Goal: Task Accomplishment & Management: Manage account settings

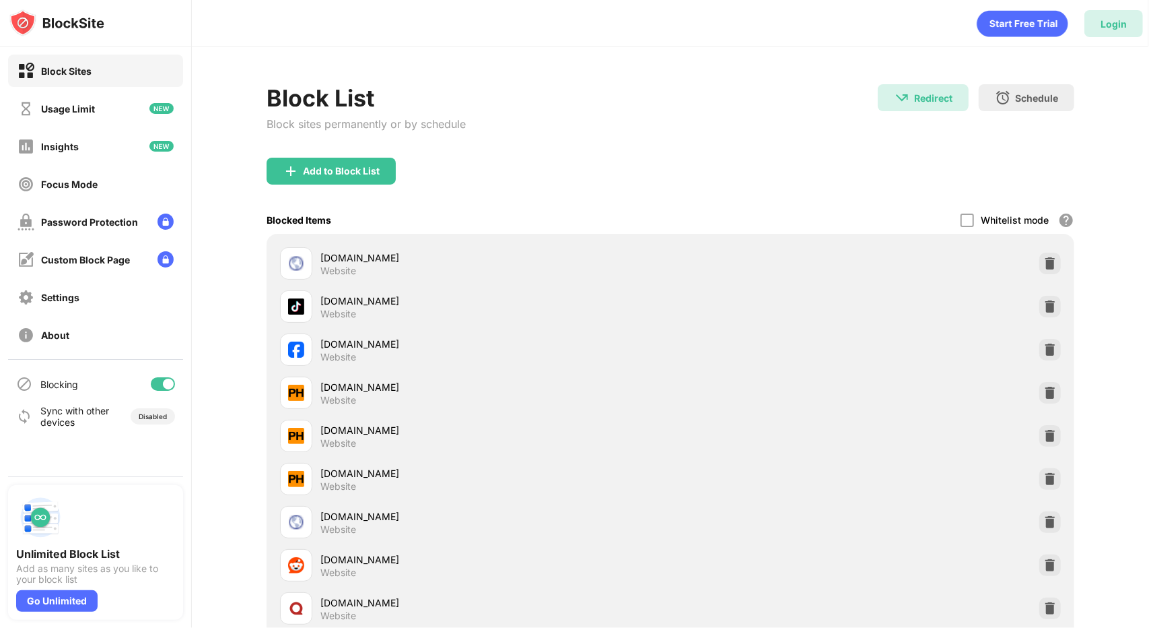
click at [1123, 29] on div "Login" at bounding box center [1114, 23] width 26 height 11
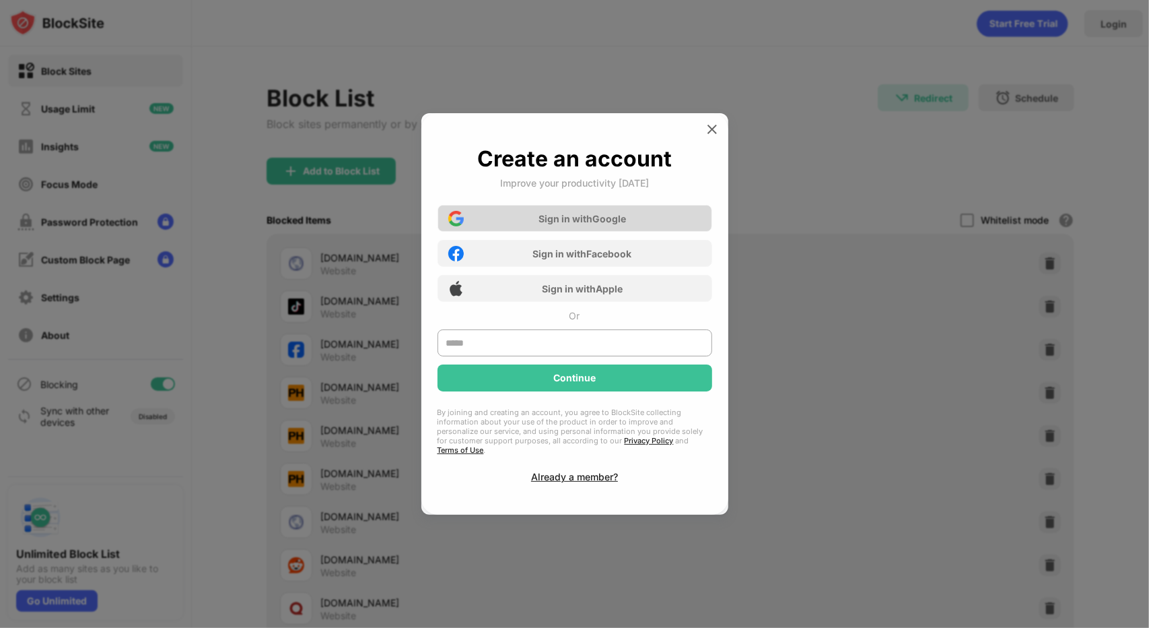
click at [631, 216] on div "Sign in with Google" at bounding box center [575, 218] width 275 height 27
click at [553, 480] on div "Create an account Improve your productivity [DATE] Sign in with Google Sign in …" at bounding box center [575, 313] width 307 height 401
click at [554, 471] on div "Already a member?" at bounding box center [574, 476] width 87 height 11
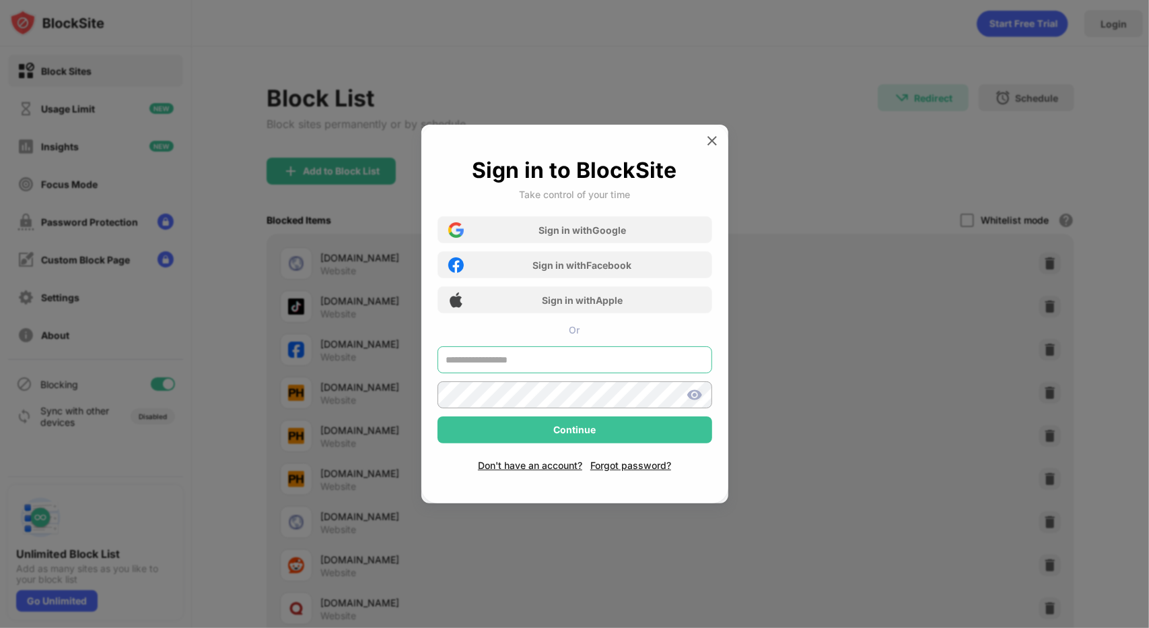
click at [560, 363] on input "text" at bounding box center [575, 359] width 275 height 27
click at [612, 227] on div "Sign in with Google" at bounding box center [583, 229] width 88 height 11
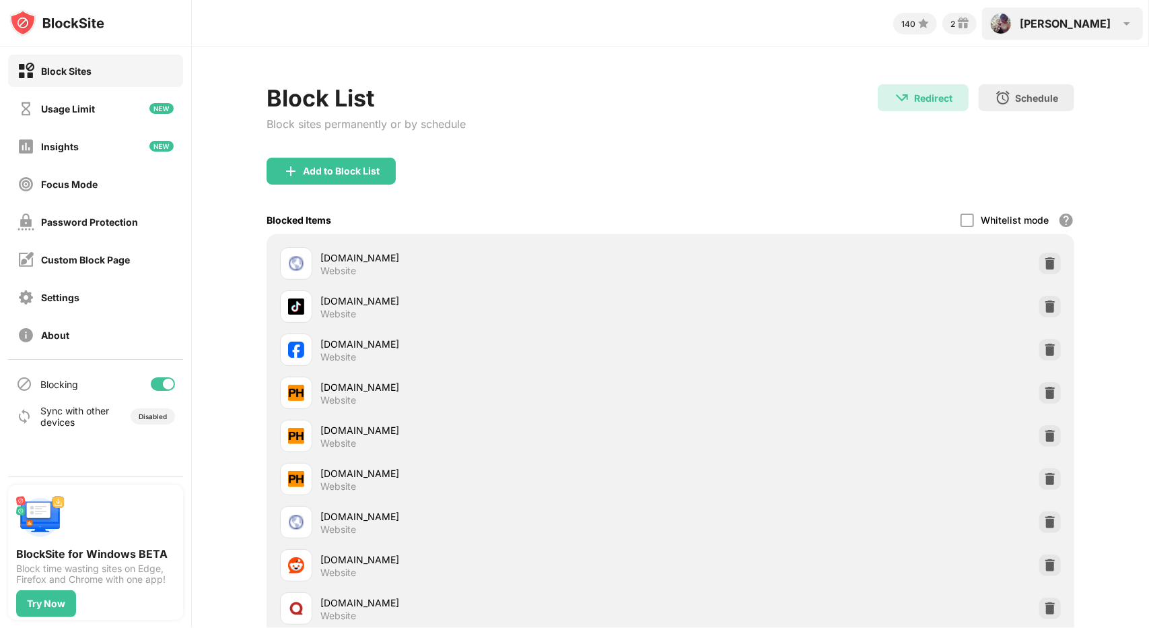
click at [1123, 22] on img at bounding box center [1127, 23] width 16 height 16
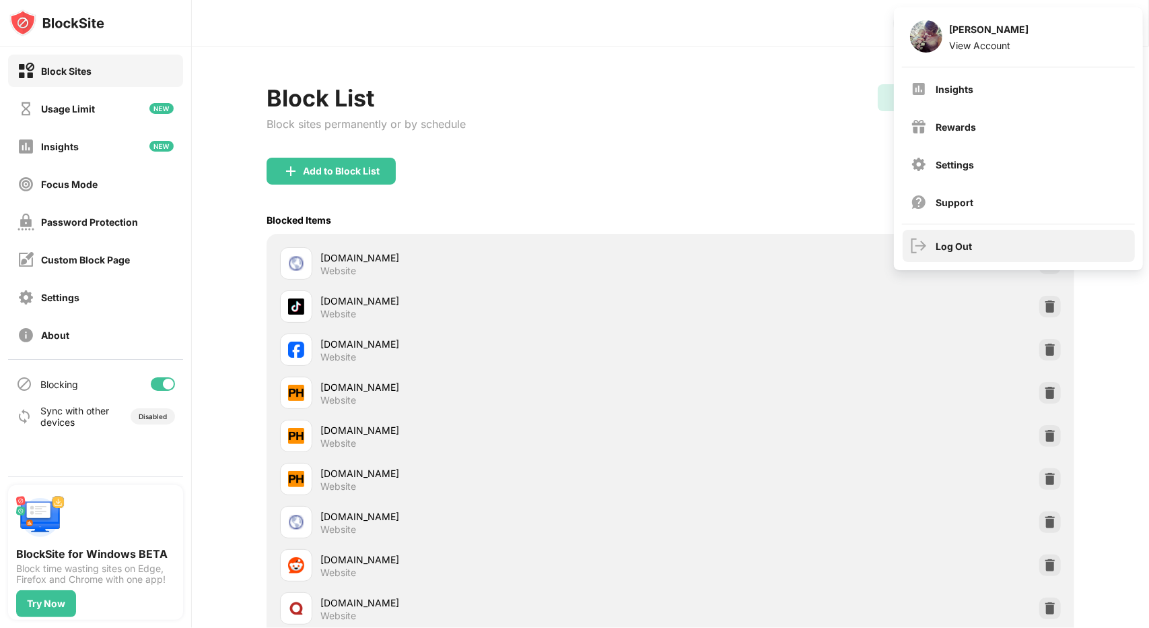
click at [940, 247] on div "Log Out" at bounding box center [955, 245] width 36 height 11
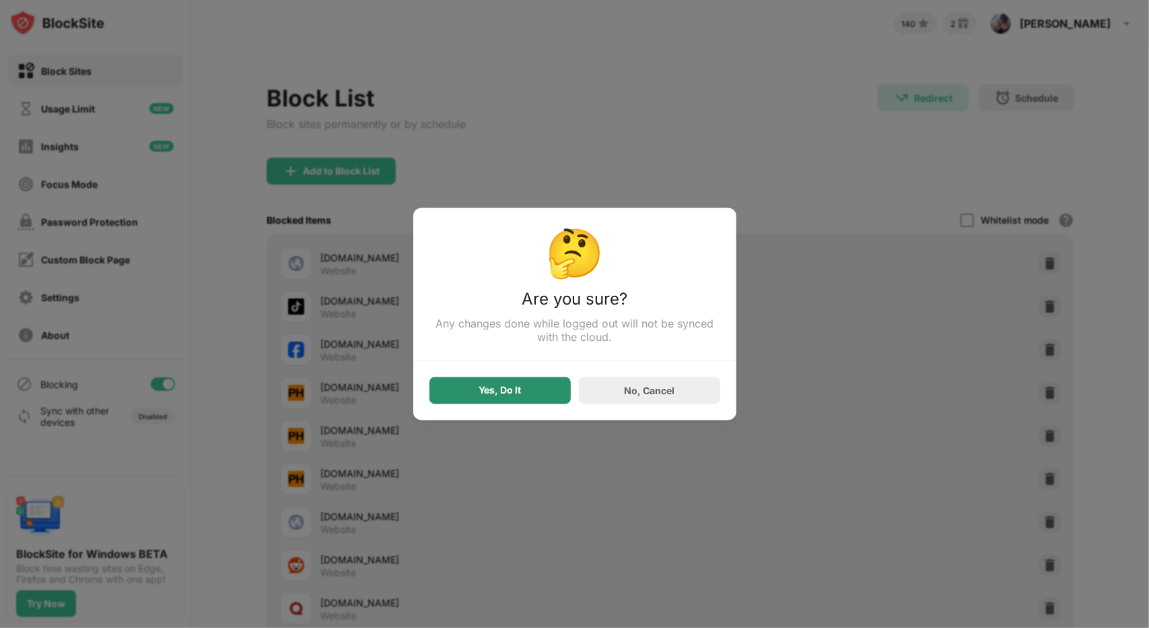
click at [463, 399] on div "Yes, Do It" at bounding box center [500, 390] width 141 height 27
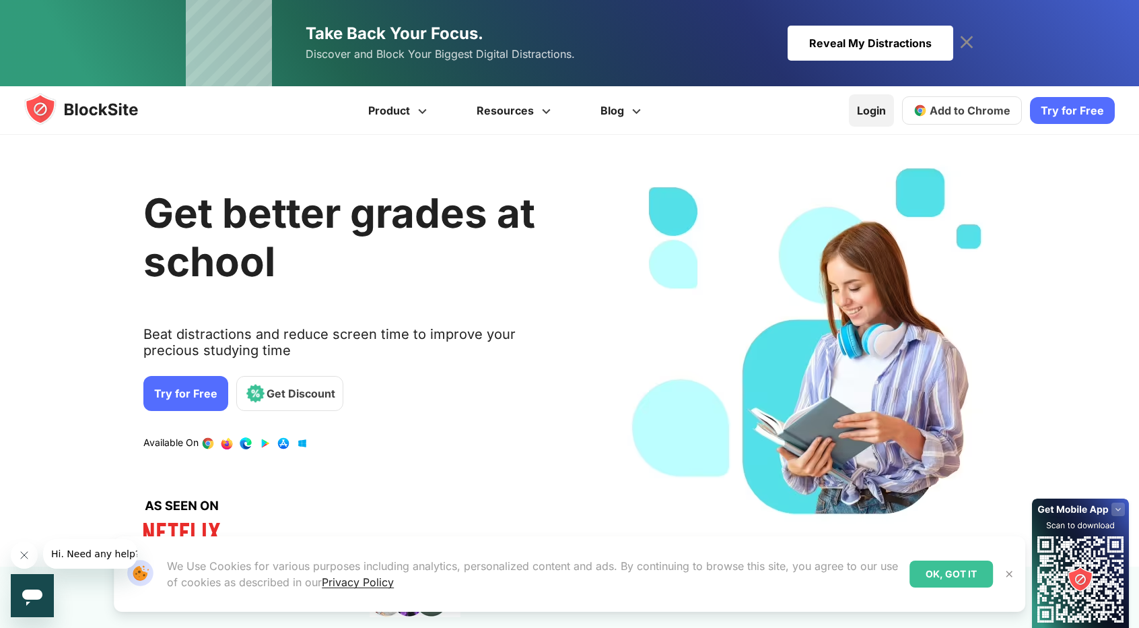
click at [872, 110] on link "Login" at bounding box center [871, 110] width 45 height 32
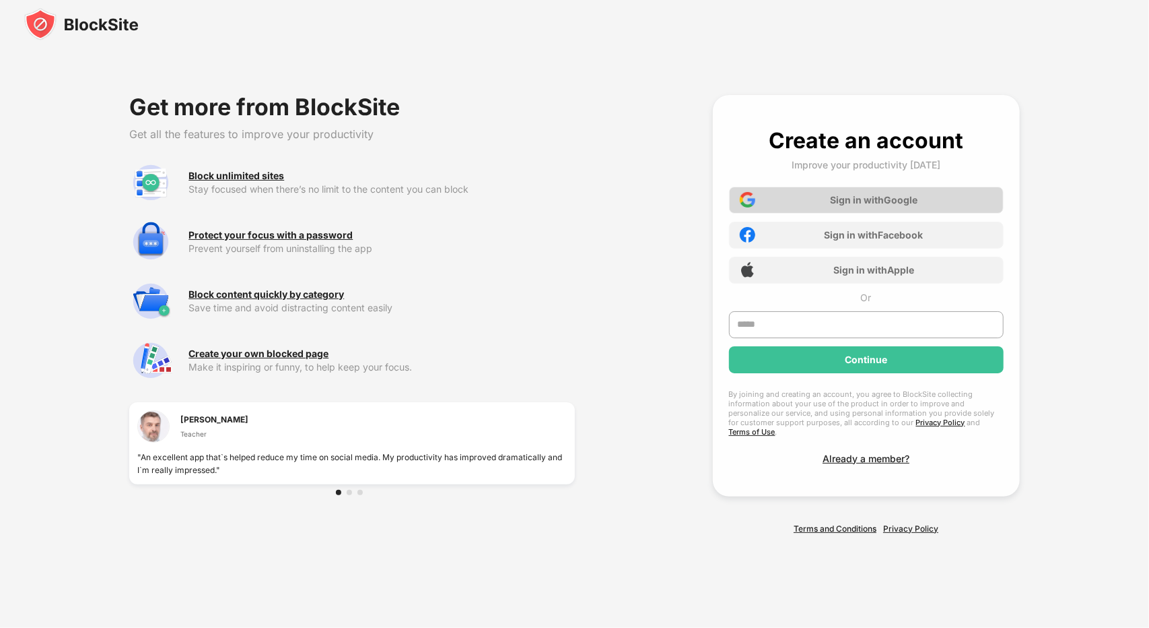
click at [948, 211] on div "Sign in with Google" at bounding box center [866, 200] width 275 height 27
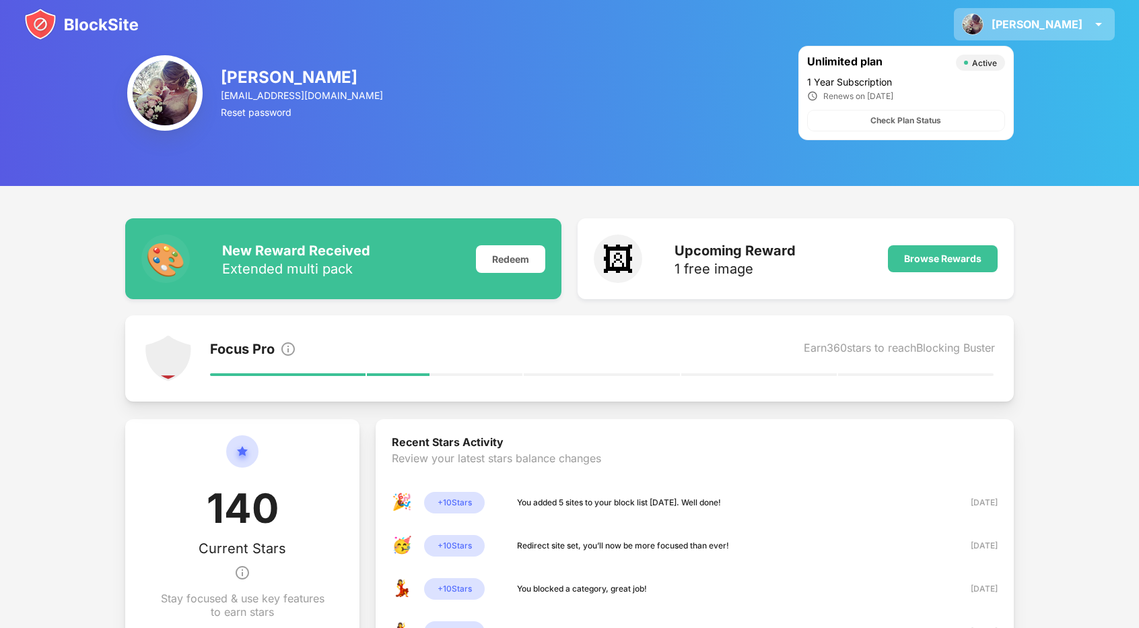
click at [1077, 20] on div "[PERSON_NAME]" at bounding box center [1037, 24] width 91 height 13
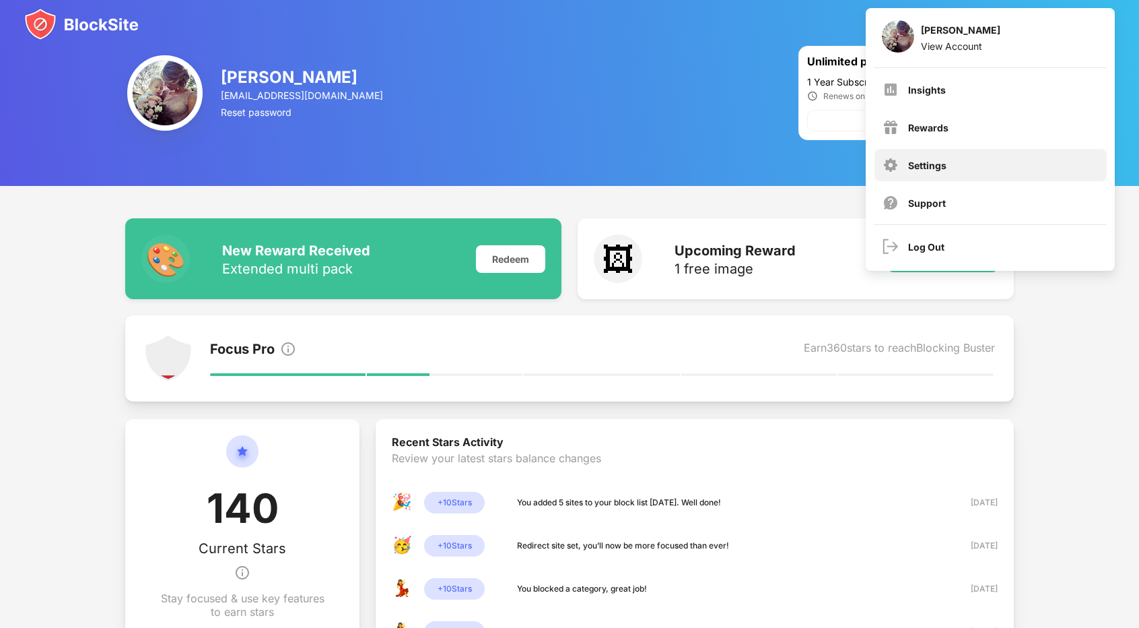
click at [937, 166] on div "Settings" at bounding box center [927, 165] width 38 height 11
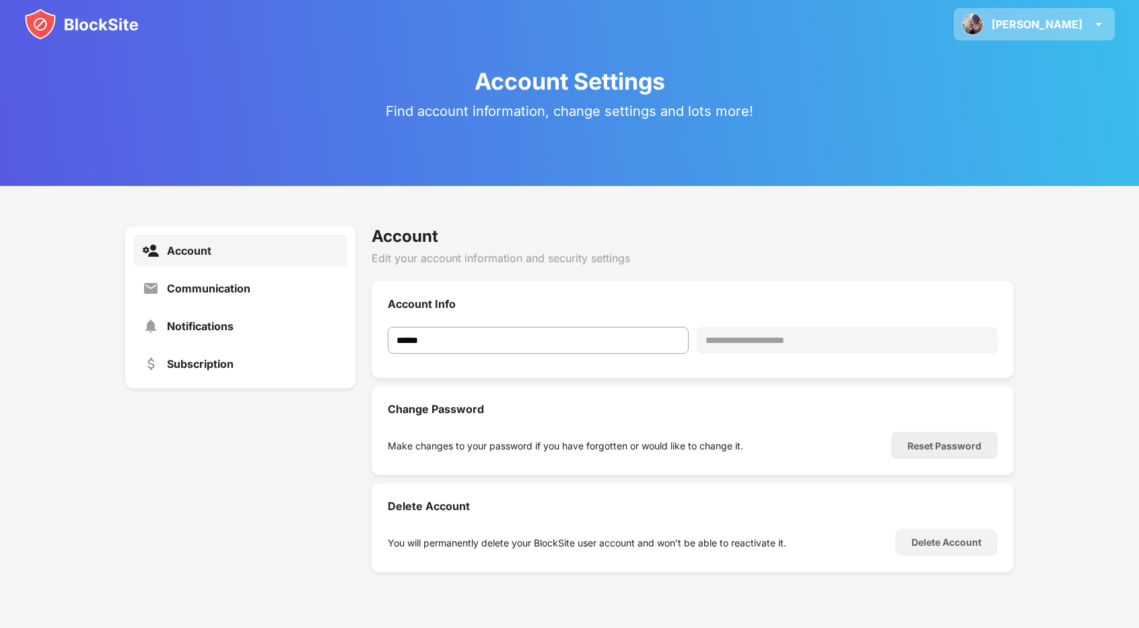
click at [1080, 24] on div "[PERSON_NAME]" at bounding box center [1037, 24] width 91 height 13
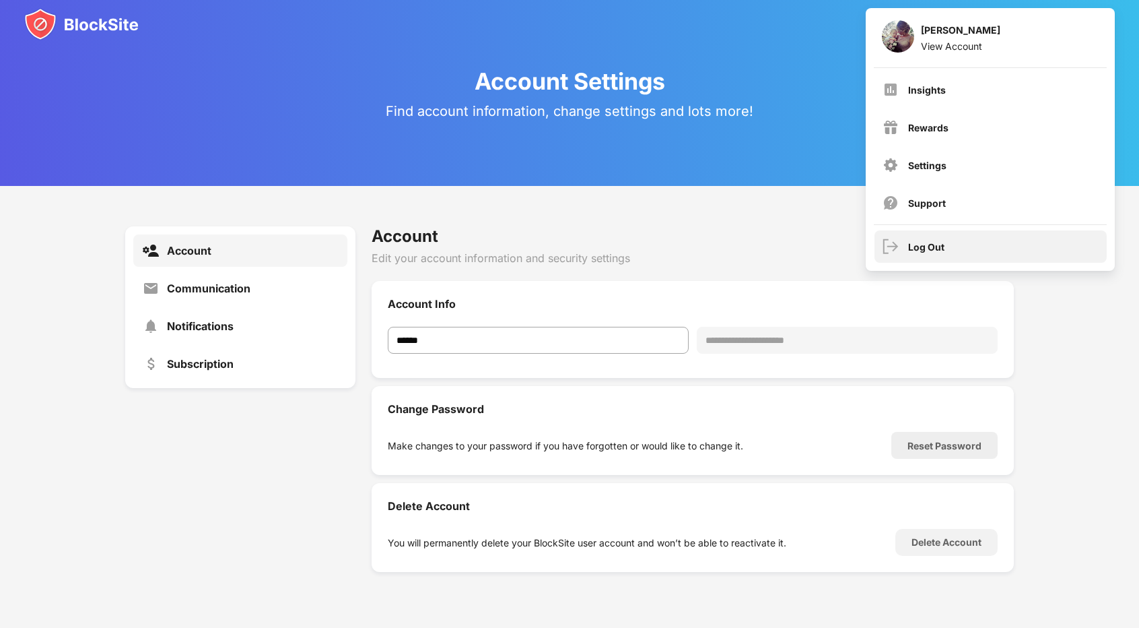
click at [928, 250] on div "Log Out" at bounding box center [926, 246] width 36 height 11
